Goal: Task Accomplishment & Management: Manage account settings

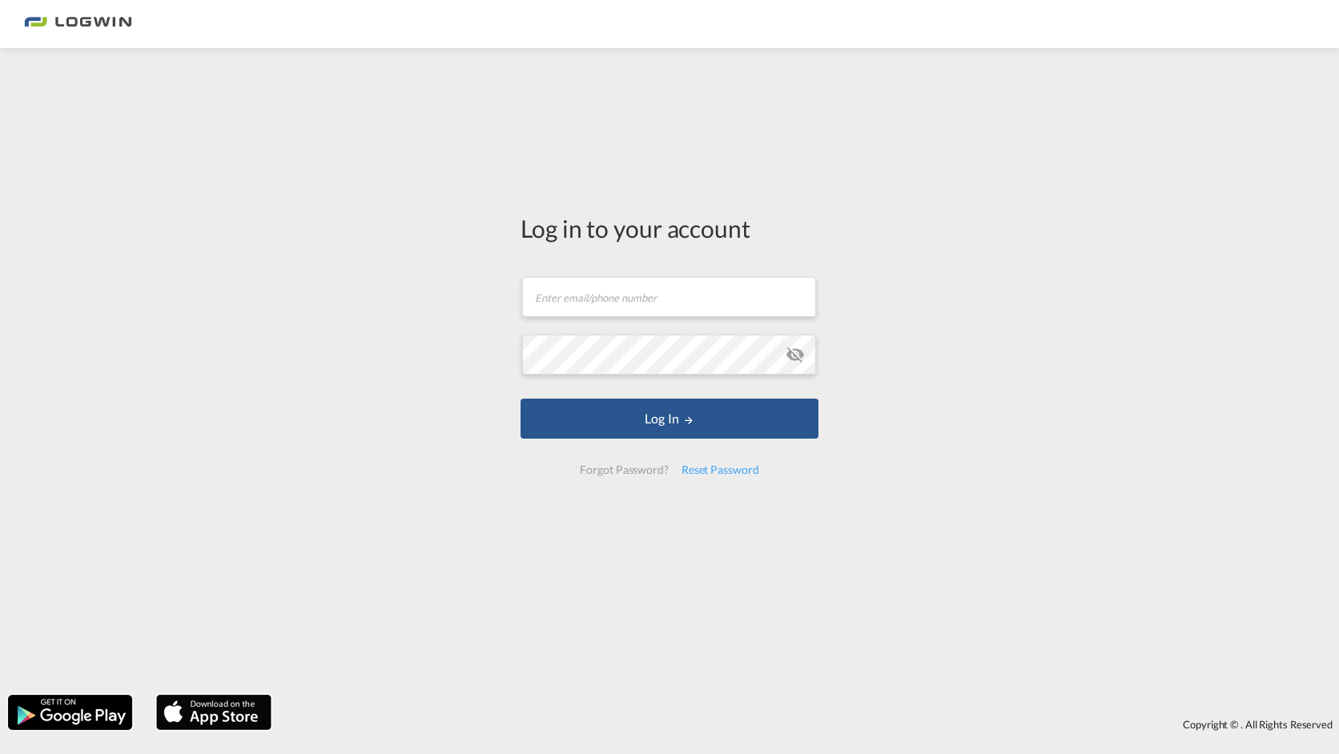
drag, startPoint x: 87, startPoint y: 20, endPoint x: 119, endPoint y: 102, distance: 87.7
click at [88, 21] on img at bounding box center [78, 24] width 108 height 36
click at [600, 291] on input "text" at bounding box center [669, 297] width 294 height 40
type input "Denise.Hagen@logwin-logistics.com"
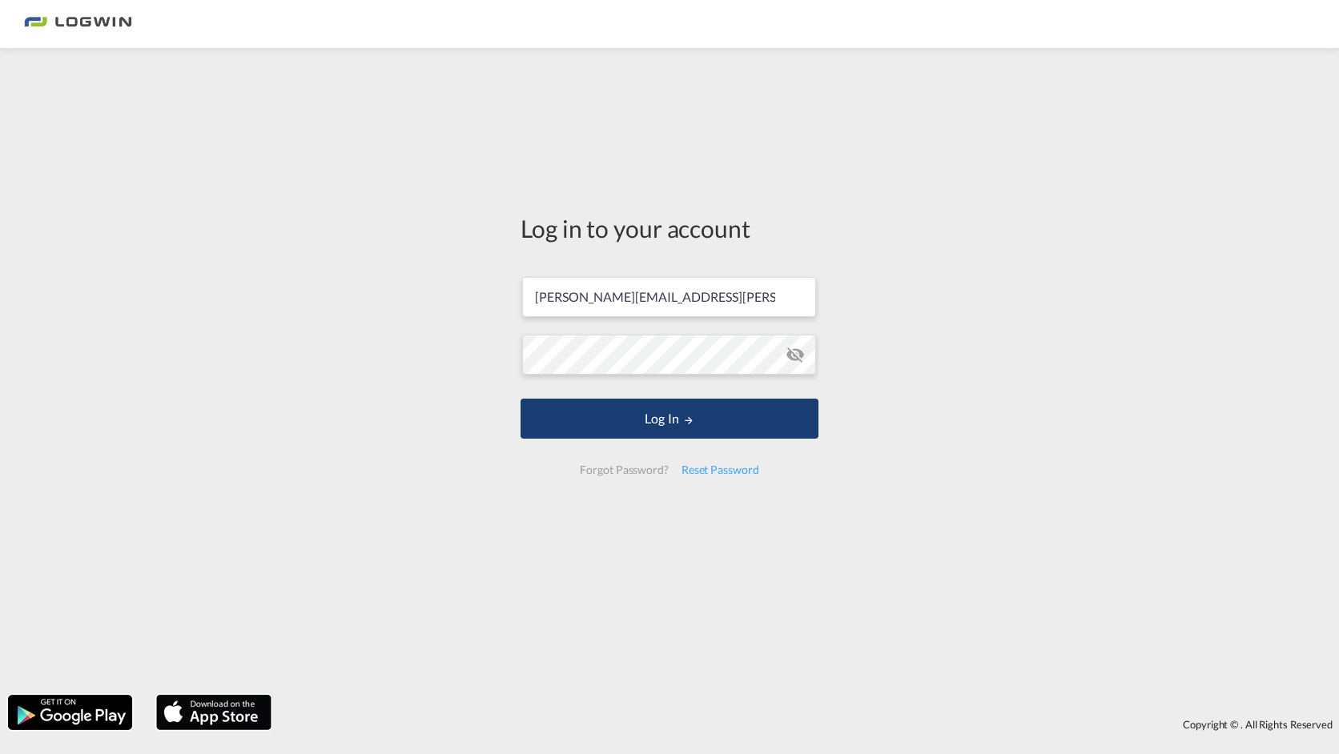
click at [651, 417] on button "Log In" at bounding box center [669, 419] width 298 height 40
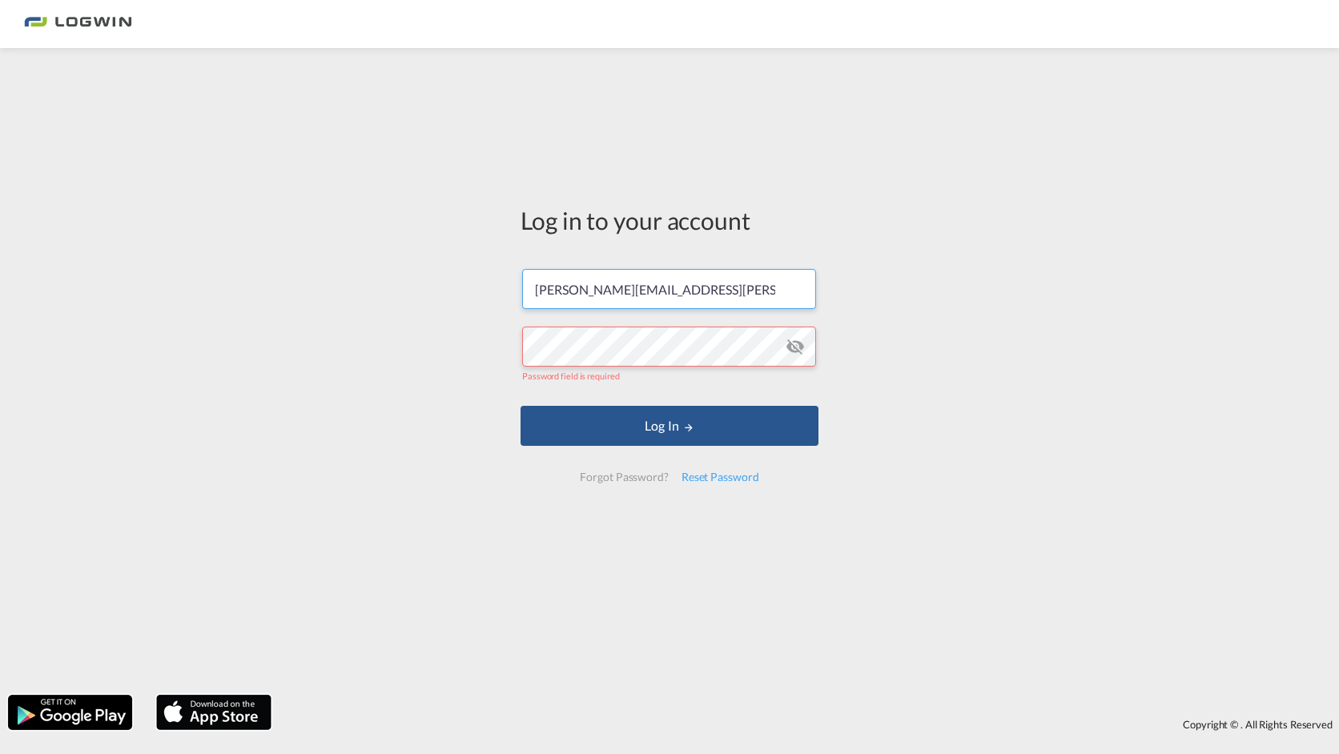
click at [717, 303] on input "Denise.Hagen@logwin-logistics.com" at bounding box center [669, 289] width 294 height 40
click at [735, 296] on input "Denise.Hagen@logwin-logistics.com" at bounding box center [669, 289] width 294 height 40
drag, startPoint x: 759, startPoint y: 289, endPoint x: 543, endPoint y: 315, distance: 217.7
click at [543, 315] on form "Denise.Hagen@logwin-logistics.com Password field is required Log In Forgot Pass…" at bounding box center [669, 375] width 298 height 245
click at [544, 323] on form "Denise.Hagen@logwin-logistics.com Password field is required Log In Forgot Pass…" at bounding box center [669, 375] width 298 height 245
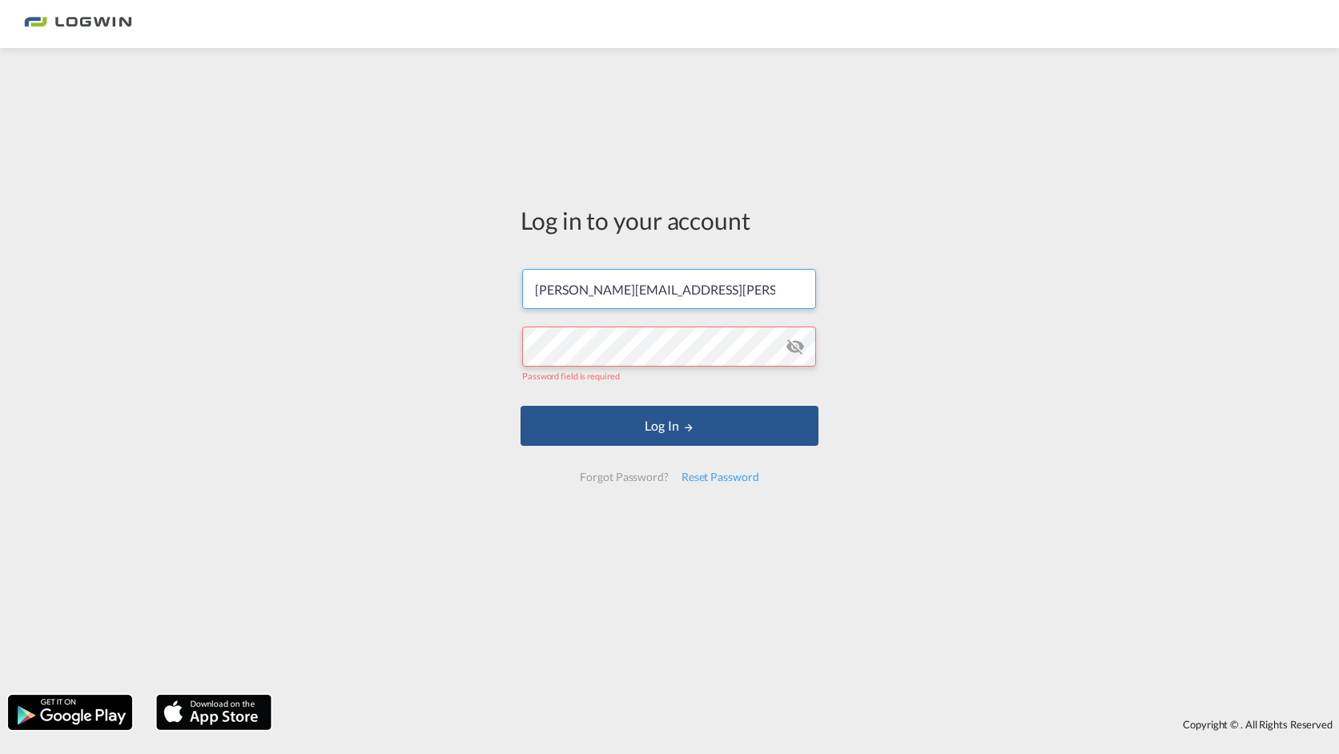
drag, startPoint x: 533, startPoint y: 288, endPoint x: 849, endPoint y: 295, distance: 316.3
click at [849, 295] on div "Log in to your account Denise.Hagen@logwin-logistics.com Password field is requ…" at bounding box center [669, 371] width 1339 height 631
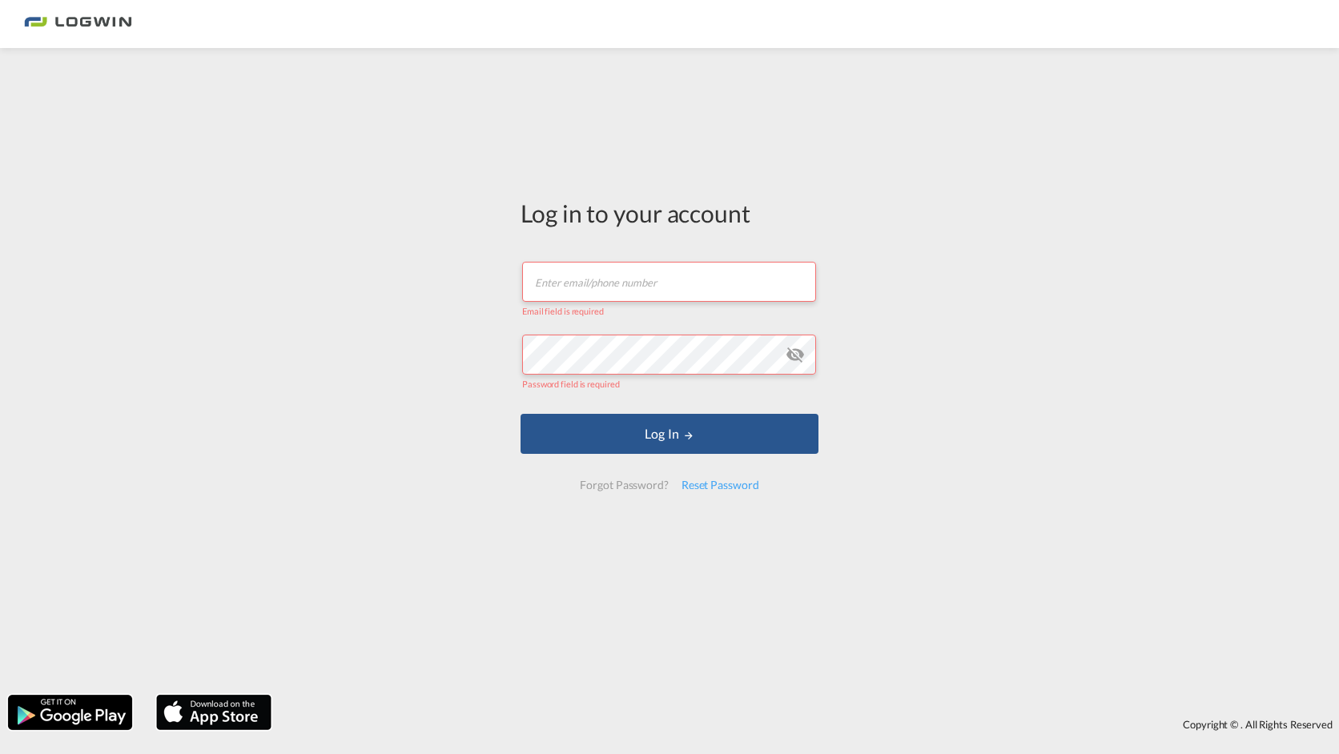
click at [600, 285] on input "text" at bounding box center [669, 282] width 294 height 40
drag, startPoint x: 424, startPoint y: 206, endPoint x: 324, endPoint y: 71, distance: 167.7
click at [339, 124] on div "Log in to your account Mi Email must be a valid e-mail address Password field i…" at bounding box center [669, 371] width 1339 height 631
type input "Mi"
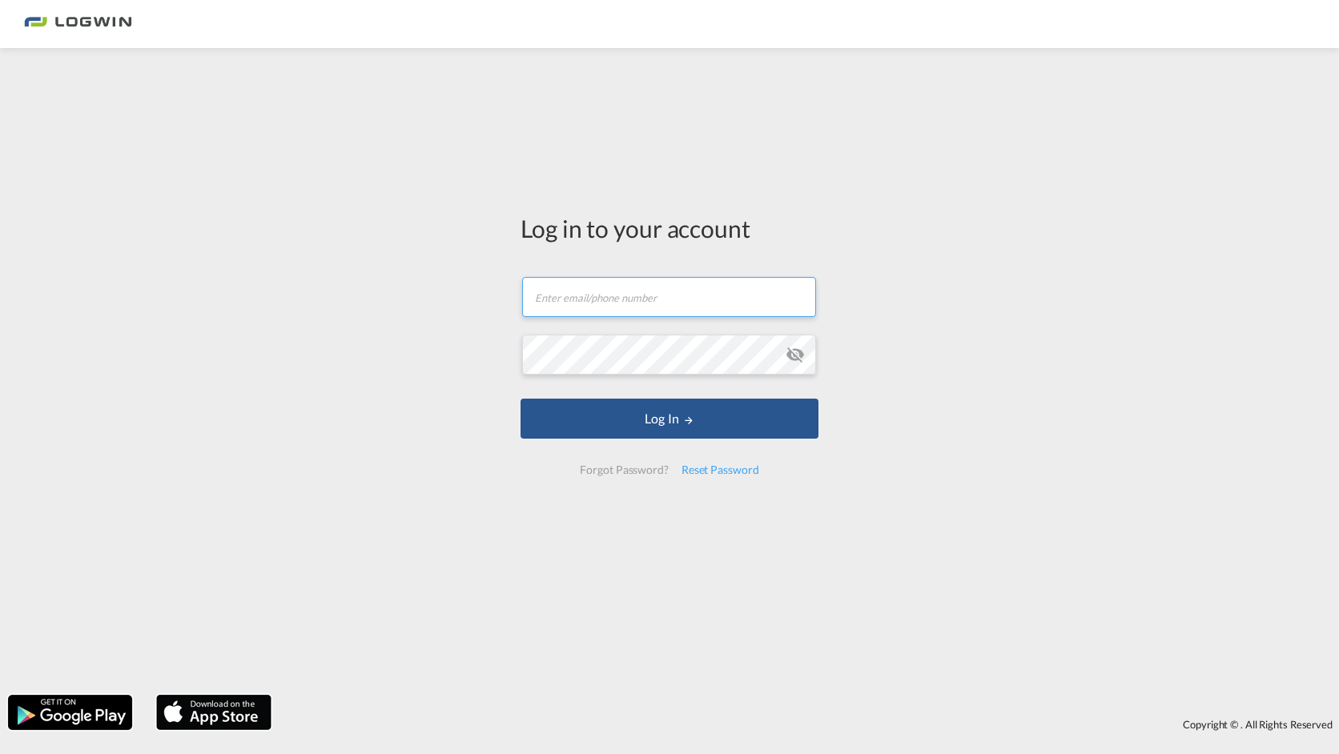
click at [546, 303] on input "text" at bounding box center [669, 297] width 294 height 40
paste input "[URL][DOMAIN_NAME]"
drag, startPoint x: 729, startPoint y: 298, endPoint x: 450, endPoint y: 368, distance: 288.2
click at [450, 368] on div "Log in to your account [URL][DOMAIN_NAME] Email must be a valid e-mail address …" at bounding box center [669, 371] width 1339 height 631
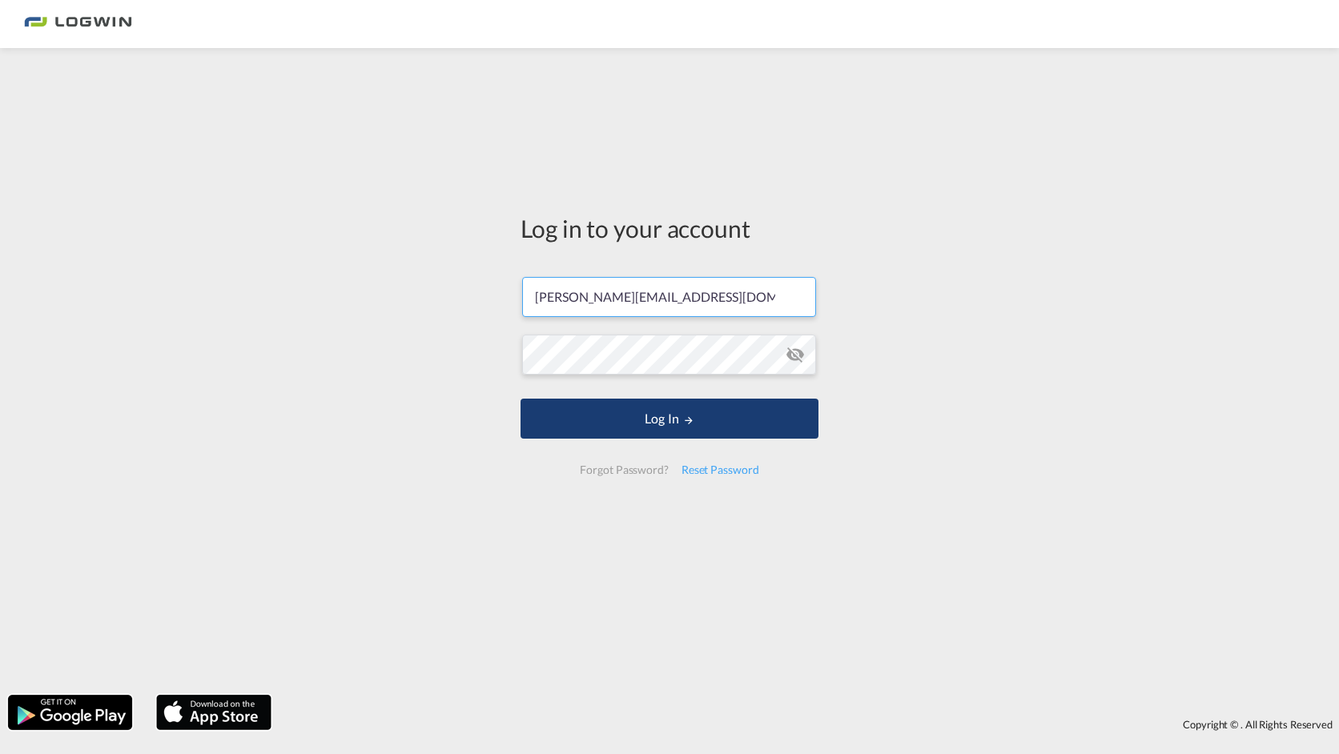
type input "[PERSON_NAME][EMAIL_ADDRESS][DOMAIN_NAME]"
click at [680, 401] on button "Log In" at bounding box center [669, 419] width 298 height 40
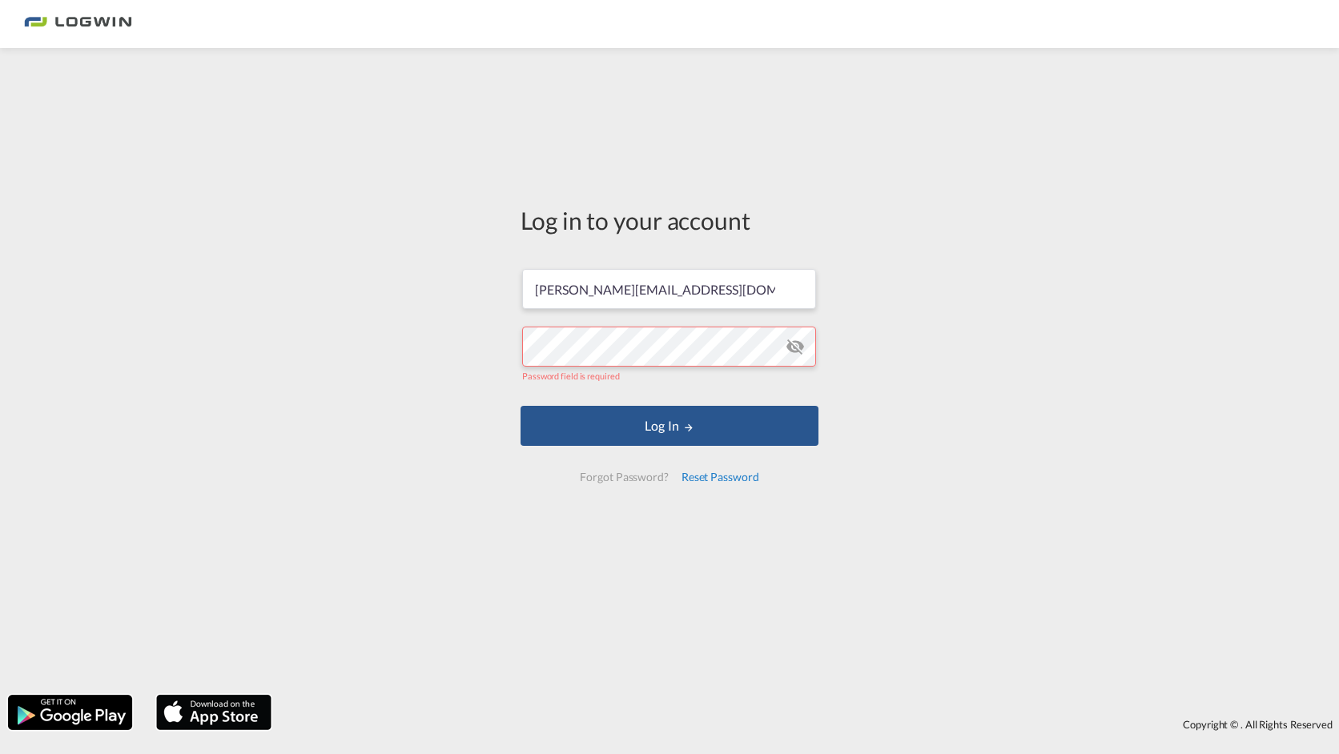
click at [694, 478] on div "Reset Password" at bounding box center [720, 477] width 90 height 29
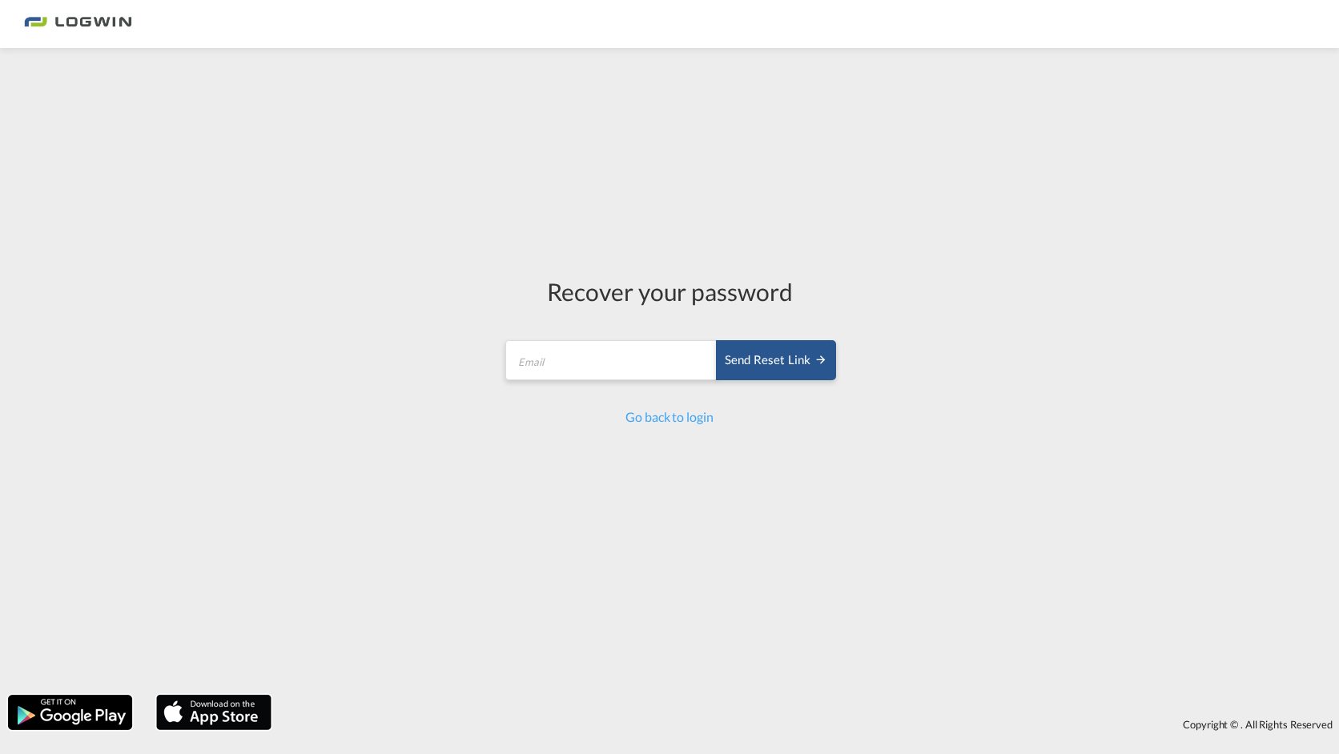
click at [539, 337] on form "Send reset link Email field is required Send reset link" at bounding box center [669, 362] width 333 height 76
click at [548, 351] on input "email" at bounding box center [611, 360] width 212 height 40
type input "[PERSON_NAME][EMAIL_ADDRESS][DOMAIN_NAME]"
click at [792, 335] on form "[PERSON_NAME][EMAIL_ADDRESS][DOMAIN_NAME] Send reset link Send reset link" at bounding box center [669, 362] width 333 height 76
click at [792, 345] on button "Send reset link" at bounding box center [776, 360] width 120 height 40
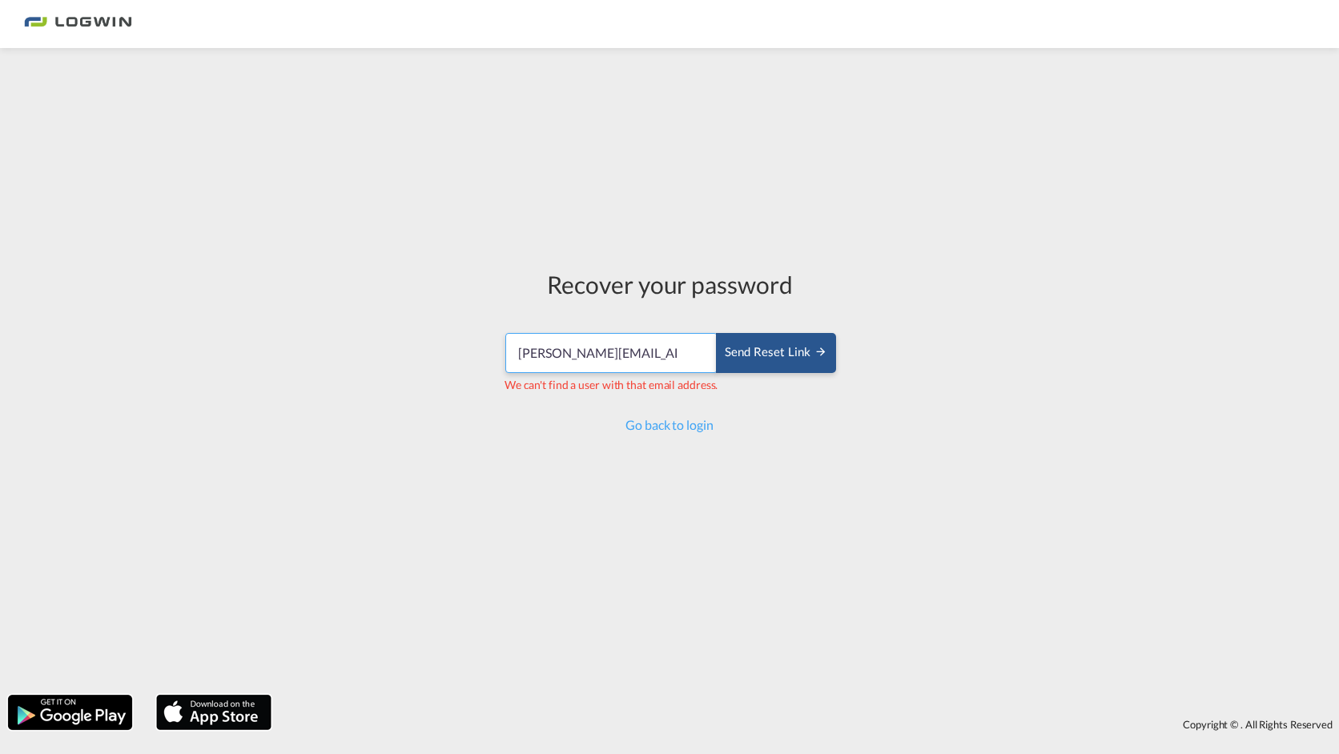
click at [671, 343] on input "[PERSON_NAME][EMAIL_ADDRESS][DOMAIN_NAME]" at bounding box center [611, 353] width 212 height 40
click at [654, 352] on input "[PERSON_NAME][EMAIL_ADDRESS][DOMAIN_NAME]" at bounding box center [611, 353] width 212 height 40
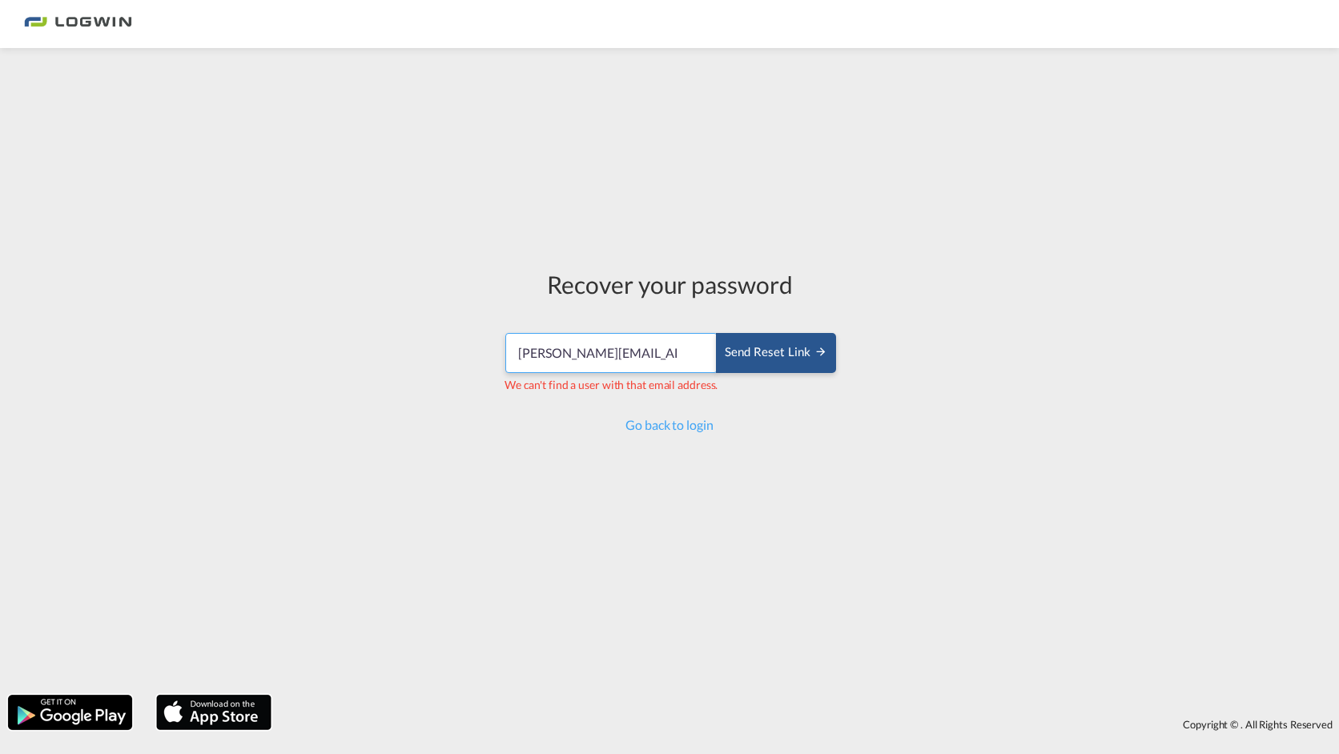
click at [653, 352] on input "[PERSON_NAME][EMAIL_ADDRESS][DOMAIN_NAME]" at bounding box center [611, 353] width 212 height 40
click at [651, 352] on input "[PERSON_NAME][EMAIL_ADDRESS][DOMAIN_NAME]" at bounding box center [611, 353] width 212 height 40
click at [650, 354] on input "[PERSON_NAME][EMAIL_ADDRESS][DOMAIN_NAME]" at bounding box center [611, 353] width 212 height 40
